Goal: Find specific page/section: Find specific page/section

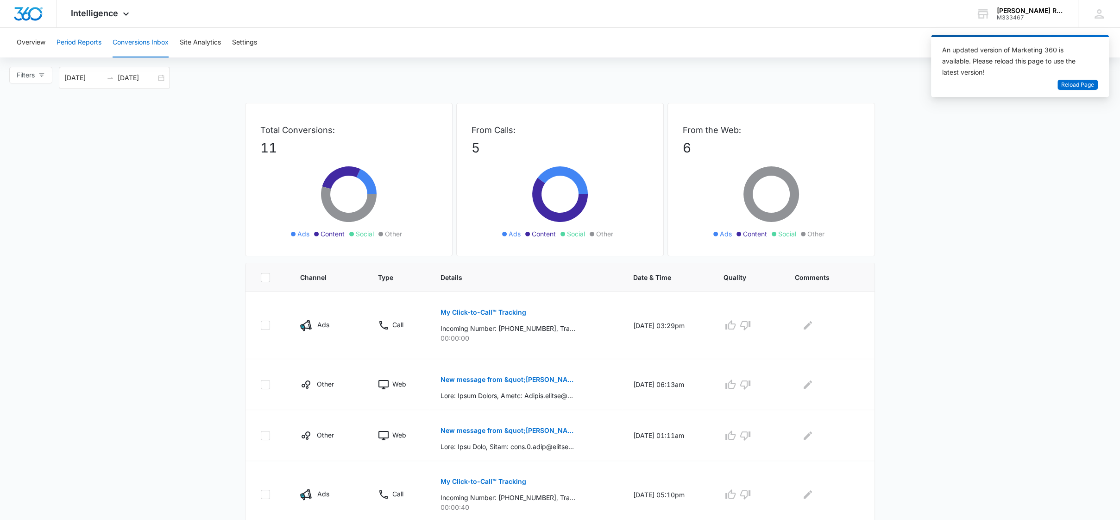
click at [98, 45] on button "Period Reports" at bounding box center [79, 43] width 45 height 30
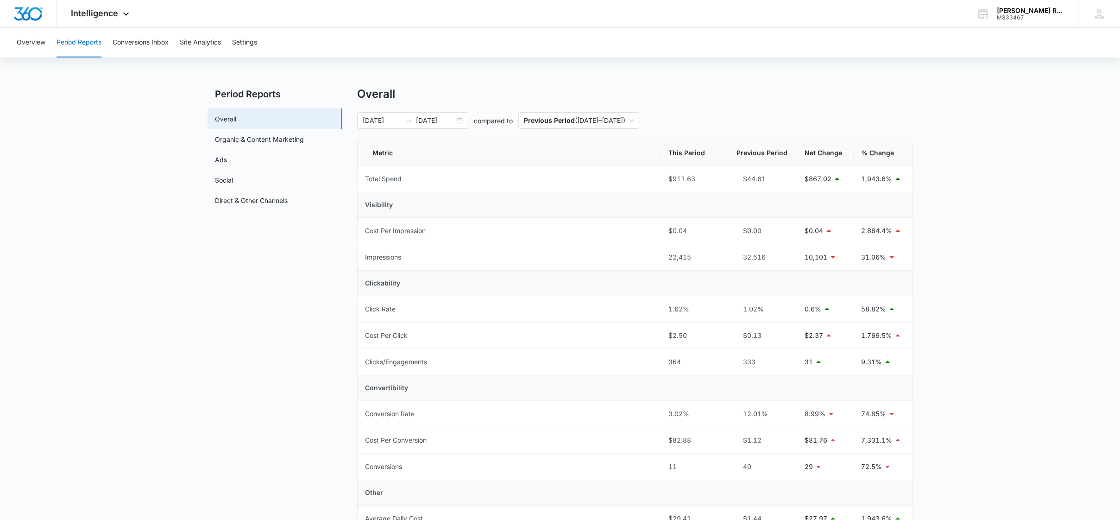
click at [975, 123] on main "Period Reports Overall Organic & Content Marketing Ads Social Direct & Other Ch…" at bounding box center [560, 449] width 1120 height 725
click at [177, 45] on div "Overview Period Reports Conversions Inbox Site Analytics Settings" at bounding box center [560, 43] width 1098 height 30
click at [166, 45] on button "Conversions Inbox" at bounding box center [141, 43] width 56 height 30
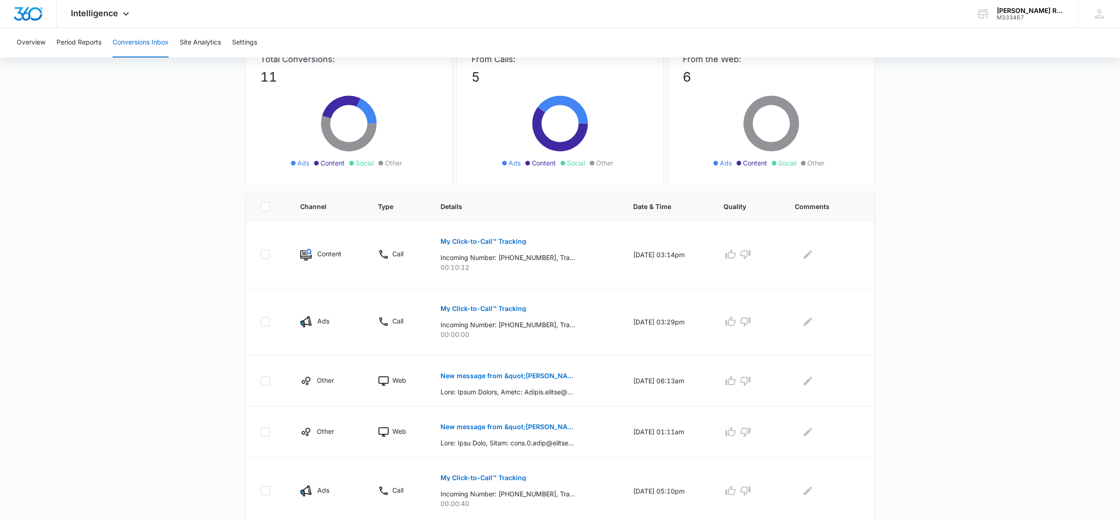
scroll to position [84, 0]
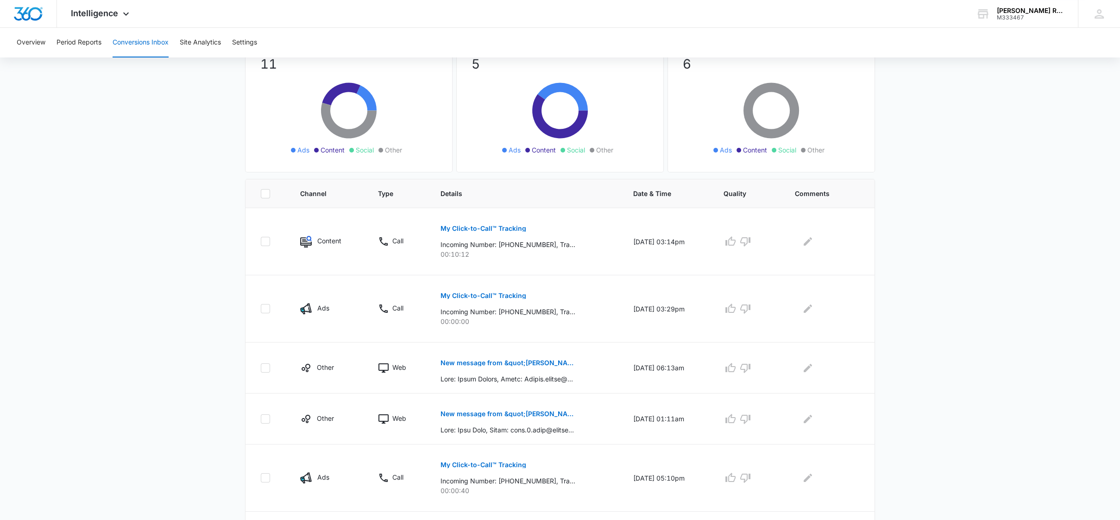
click at [899, 224] on main "Filters [DATE] [DATE] New Conversion Total Conversions: 11 Ads Content Social O…" at bounding box center [560, 405] width 1120 height 845
